Goal: Information Seeking & Learning: Compare options

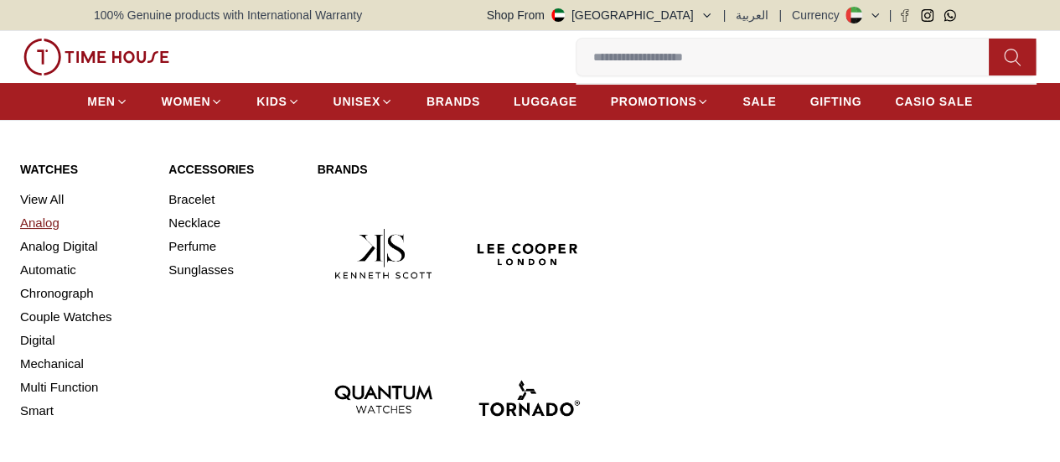
click at [39, 235] on link "Analog" at bounding box center [84, 222] width 128 height 23
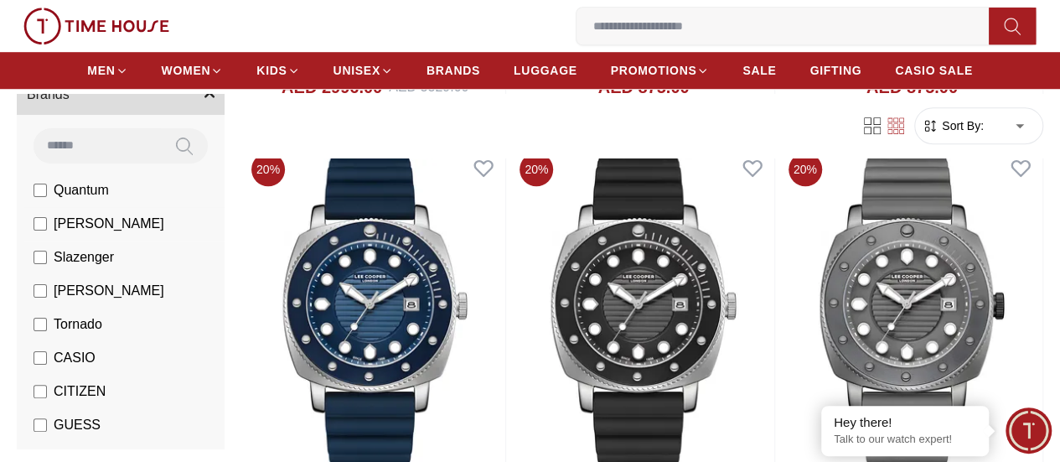
scroll to position [84, 0]
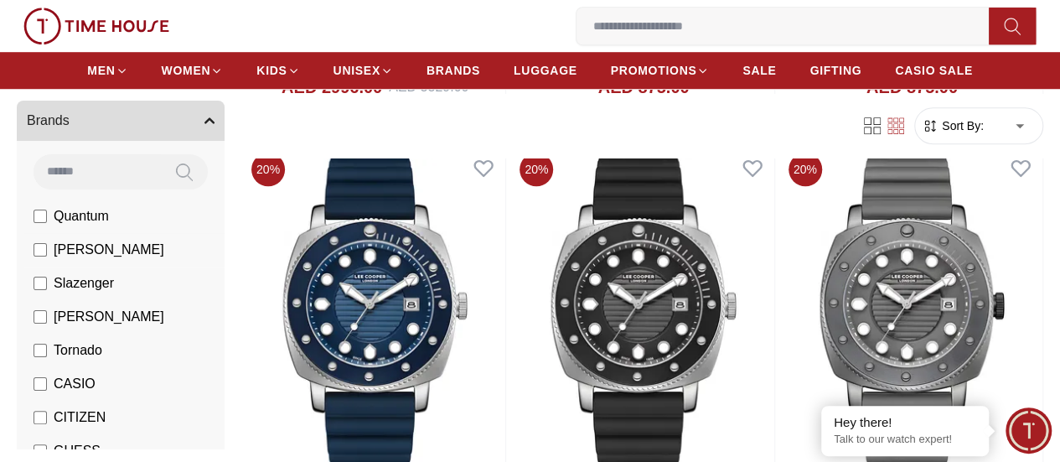
click at [164, 248] on span "[PERSON_NAME]" at bounding box center [109, 250] width 111 height 20
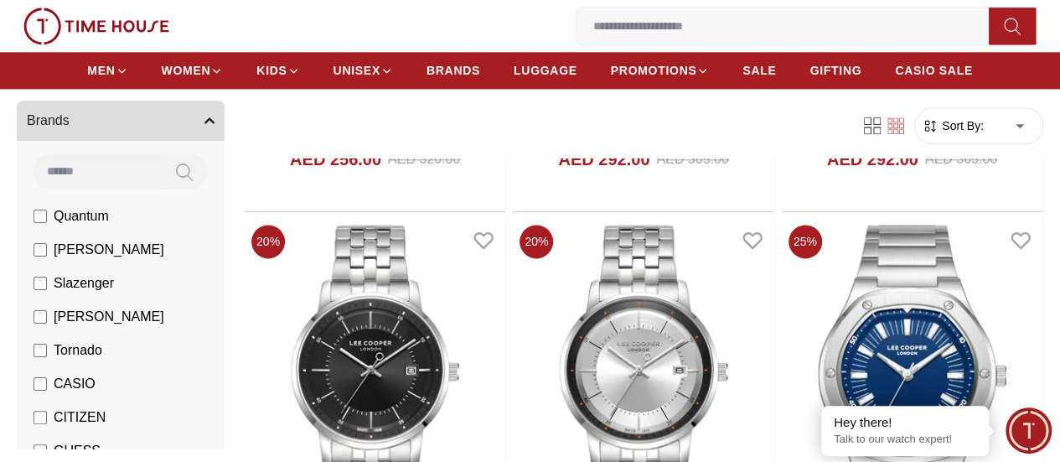
scroll to position [1006, 0]
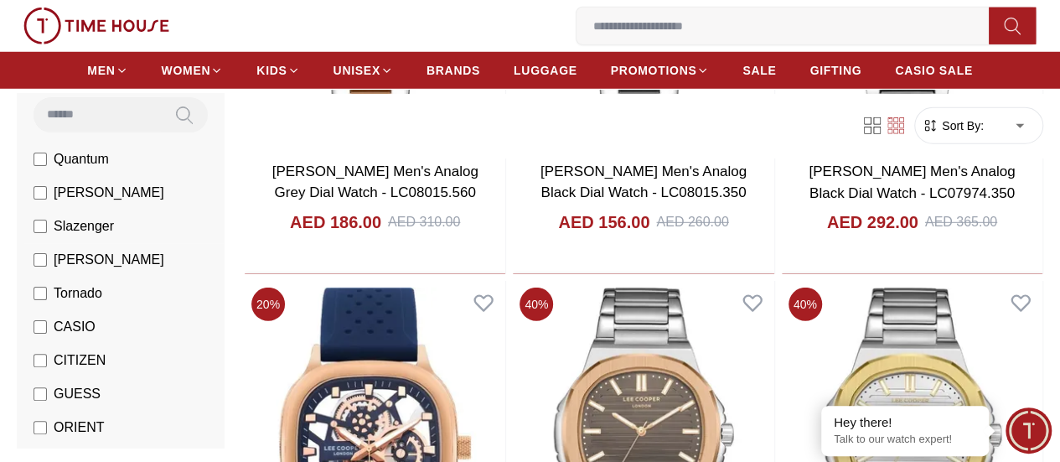
scroll to position [168, 0]
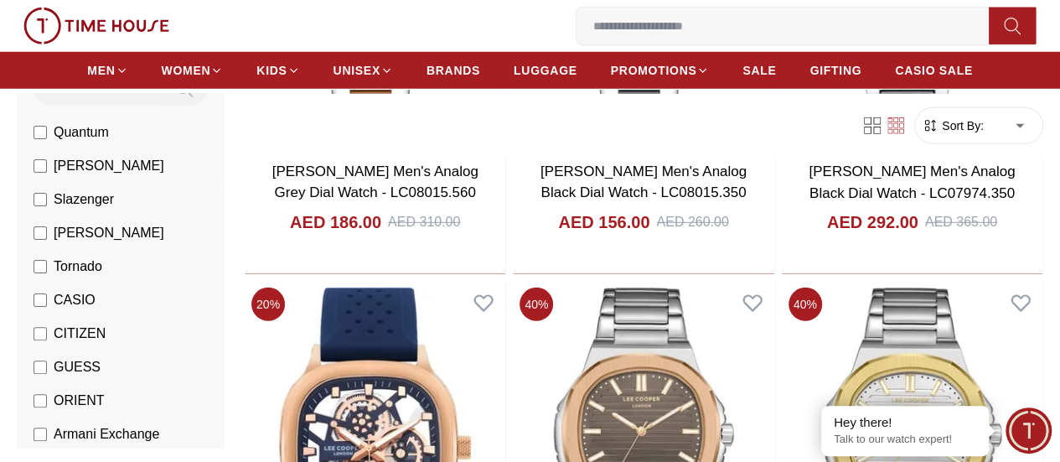
click at [130, 166] on label "[PERSON_NAME]" at bounding box center [99, 166] width 131 height 20
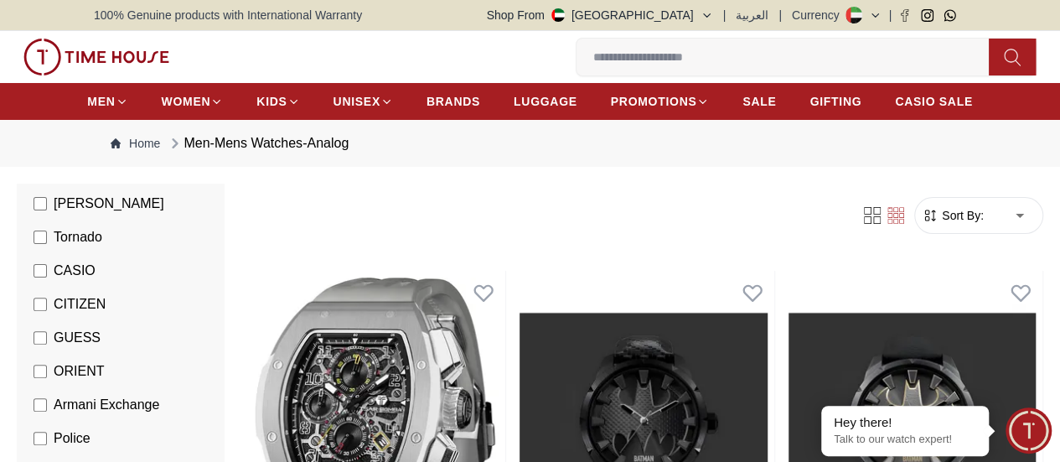
scroll to position [335, 0]
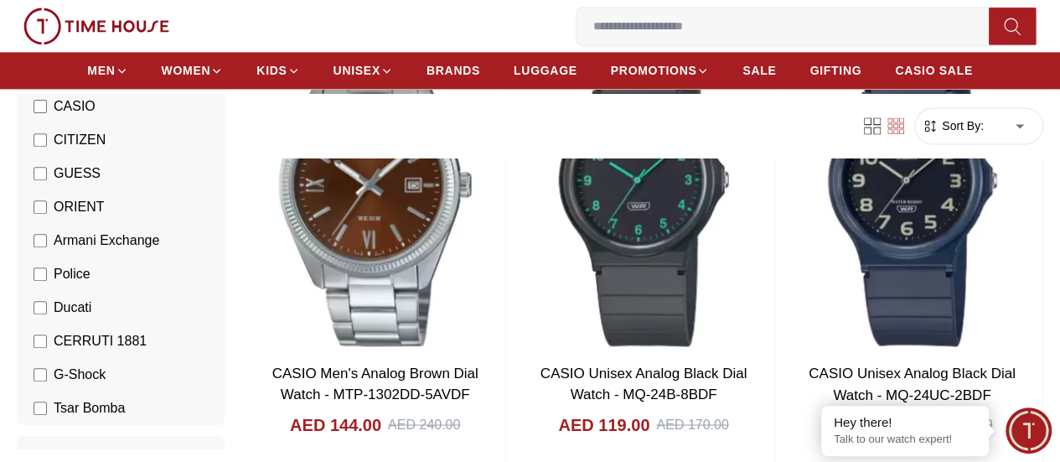
scroll to position [335, 0]
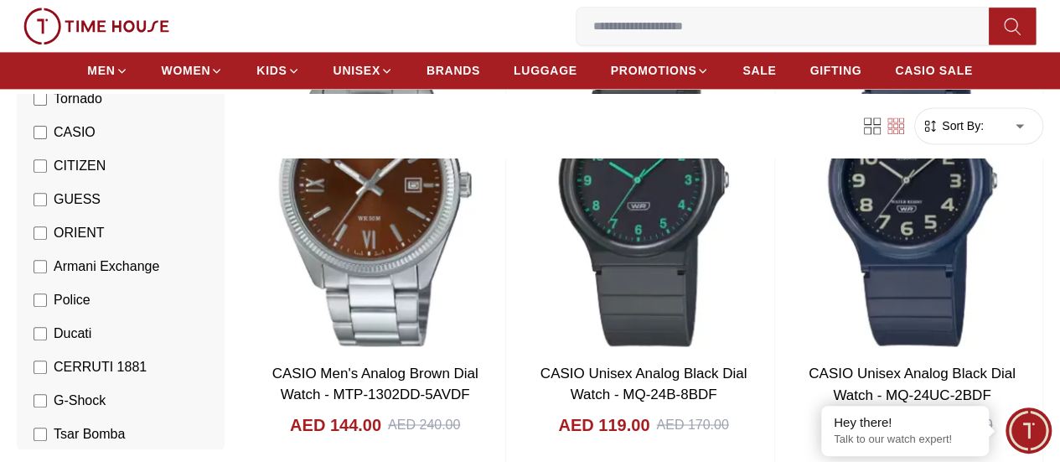
click at [159, 266] on span "Armani Exchange" at bounding box center [107, 266] width 106 height 20
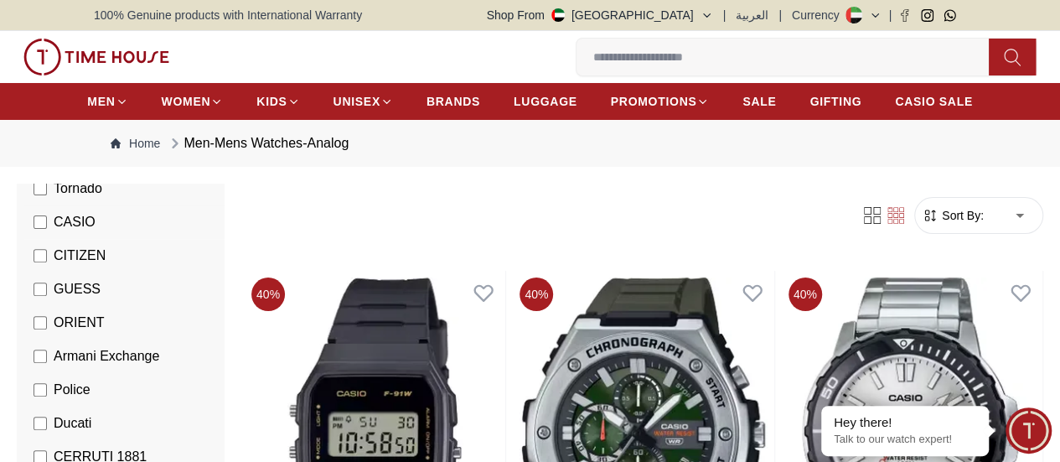
click at [96, 232] on span "CASIO" at bounding box center [75, 222] width 42 height 20
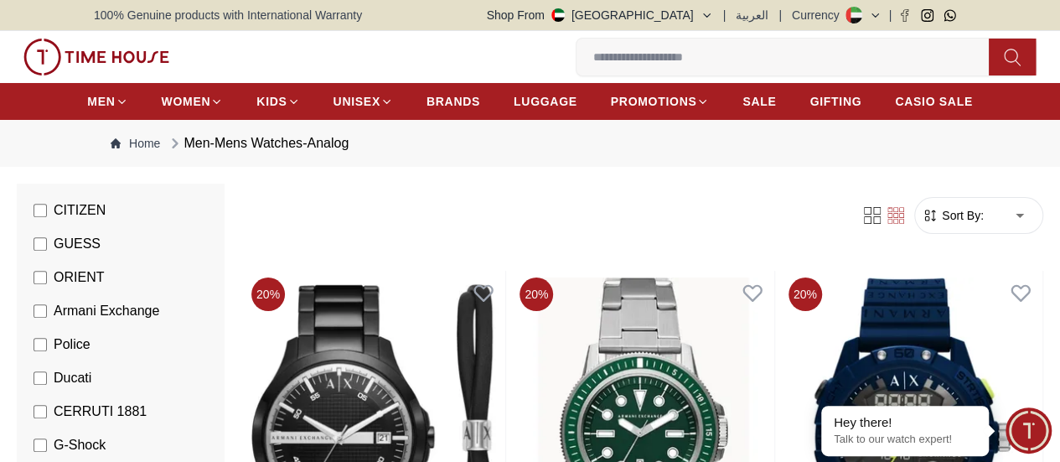
scroll to position [419, 0]
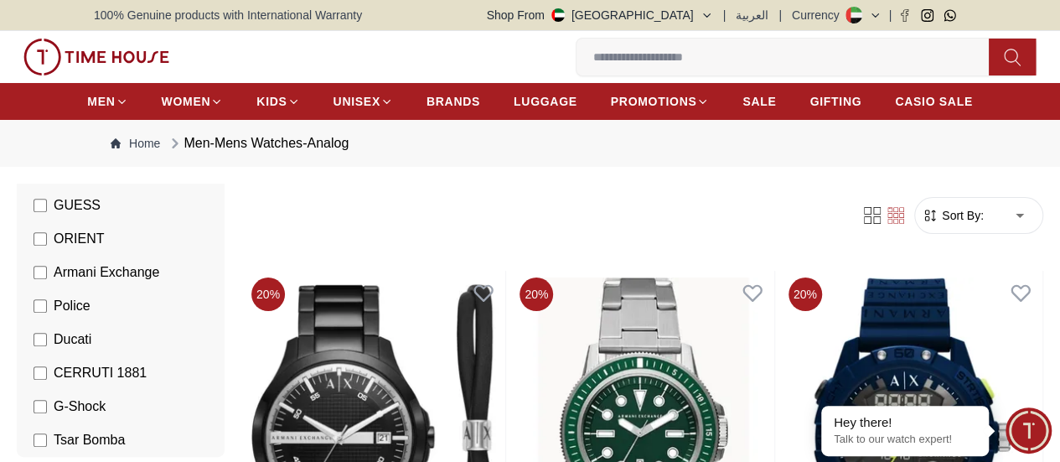
click at [90, 316] on span "Police" at bounding box center [72, 306] width 37 height 20
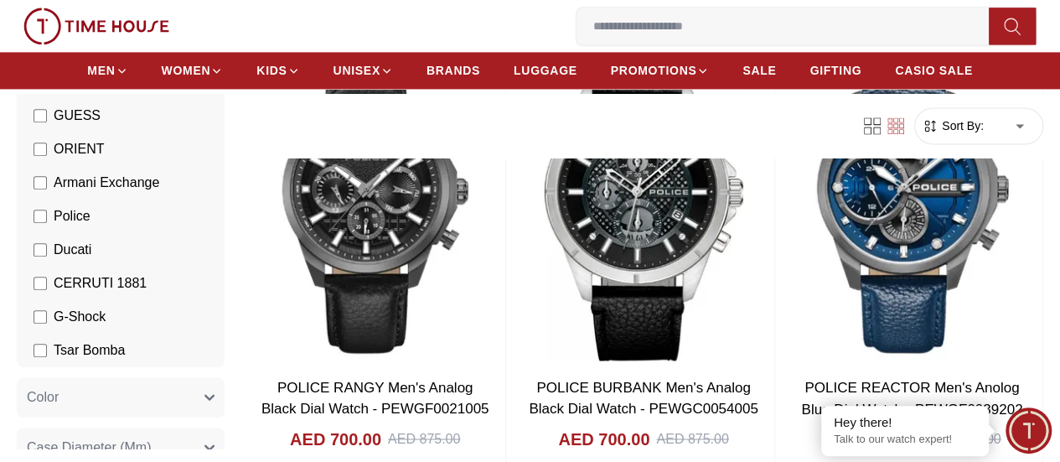
scroll to position [1173, 0]
